Goal: Transaction & Acquisition: Purchase product/service

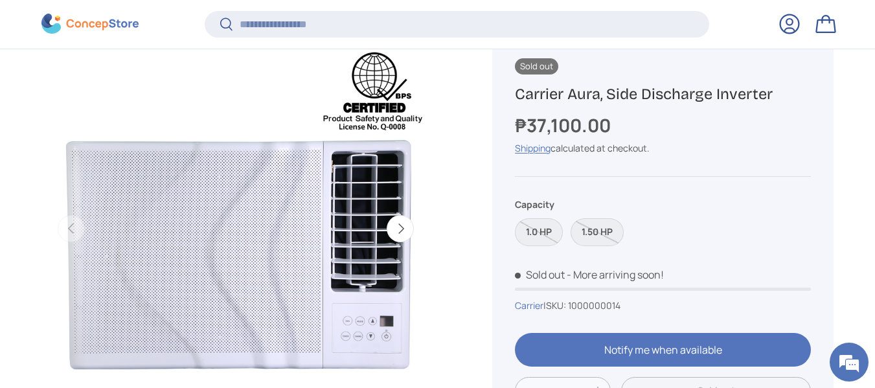
scroll to position [192, 0]
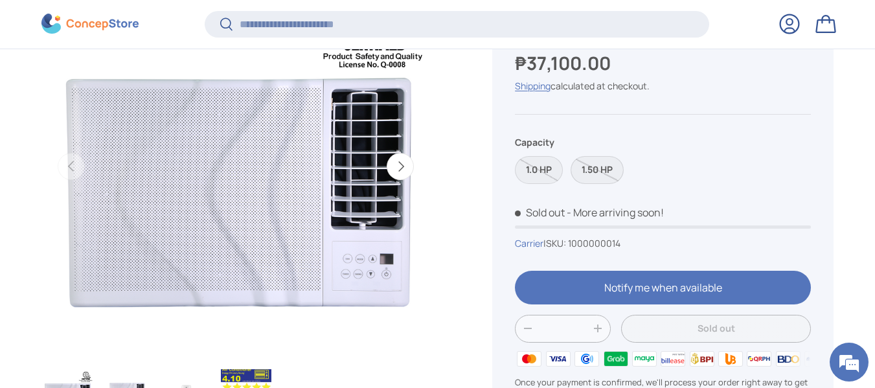
click at [599, 167] on label "1.50 HP" at bounding box center [597, 170] width 53 height 28
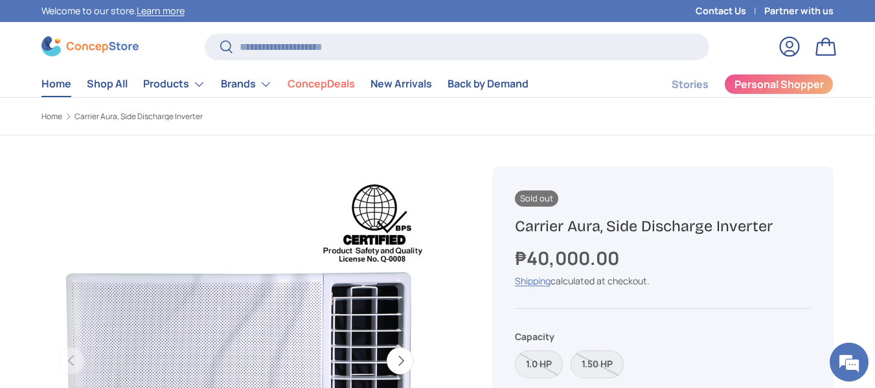
click at [58, 89] on link "Home" at bounding box center [56, 83] width 30 height 25
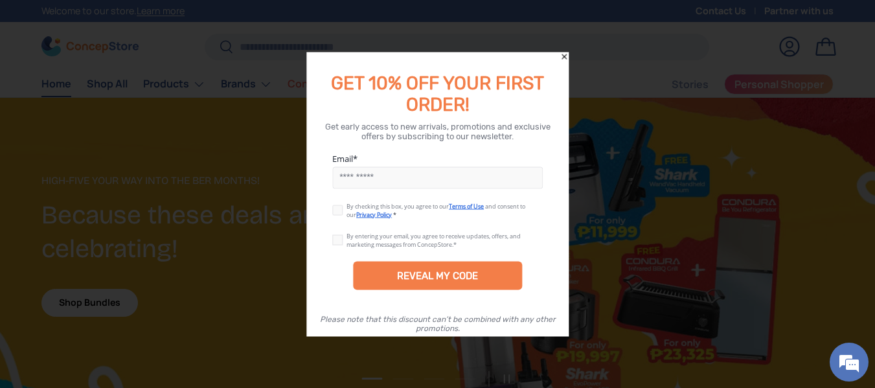
click at [564, 57] on icon "Close" at bounding box center [564, 56] width 5 height 5
